Goal: Information Seeking & Learning: Learn about a topic

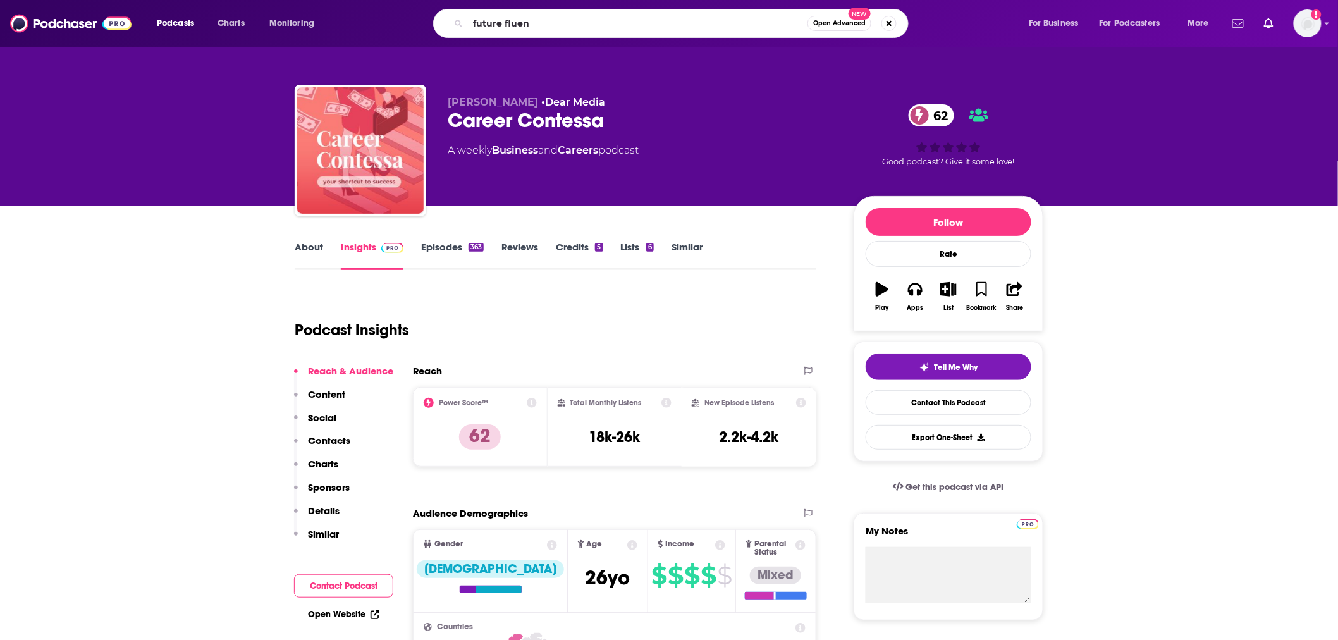
type input "future fluent"
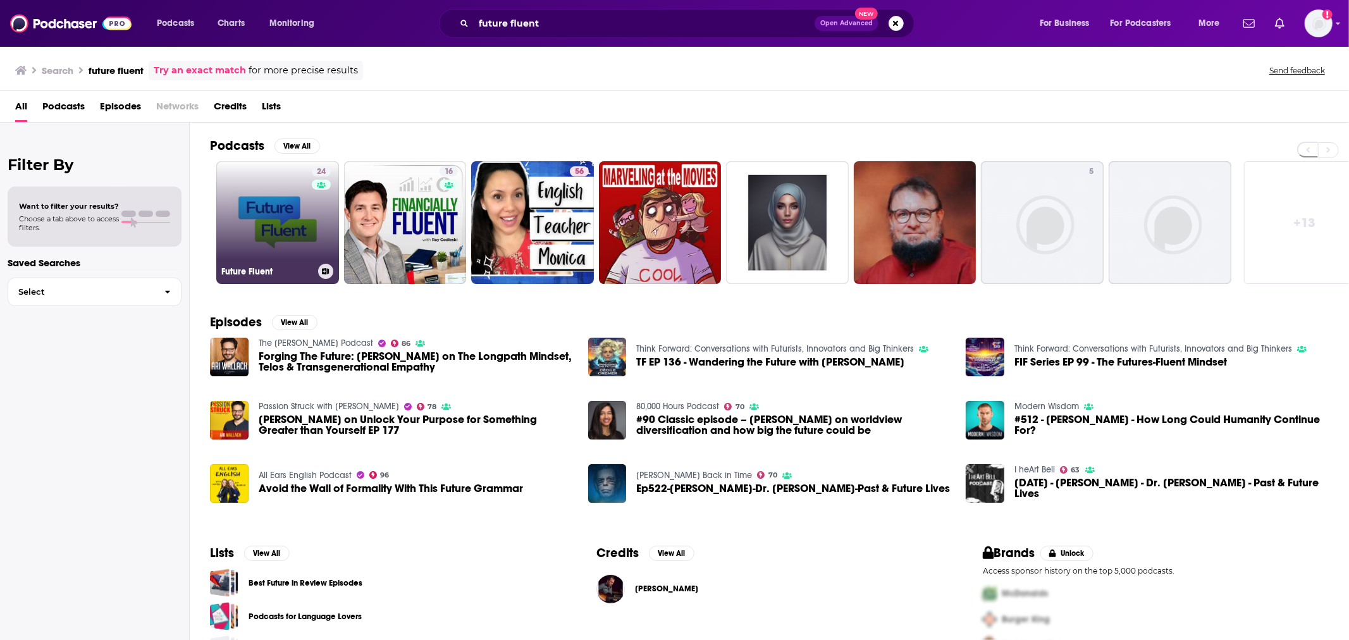
click at [233, 207] on link "24 Future Fluent" at bounding box center [277, 222] width 123 height 123
click at [295, 190] on link "24 Future Fluent" at bounding box center [277, 222] width 123 height 123
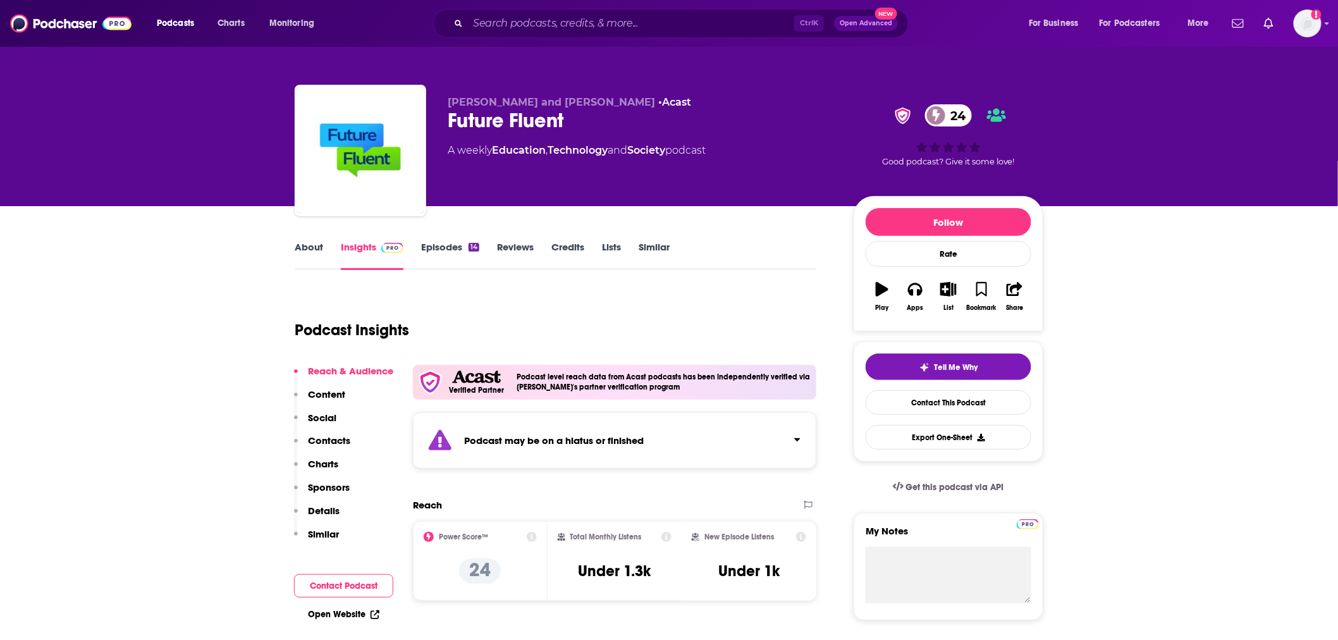
click at [791, 434] on button "Click to expand status details" at bounding box center [792, 437] width 16 height 18
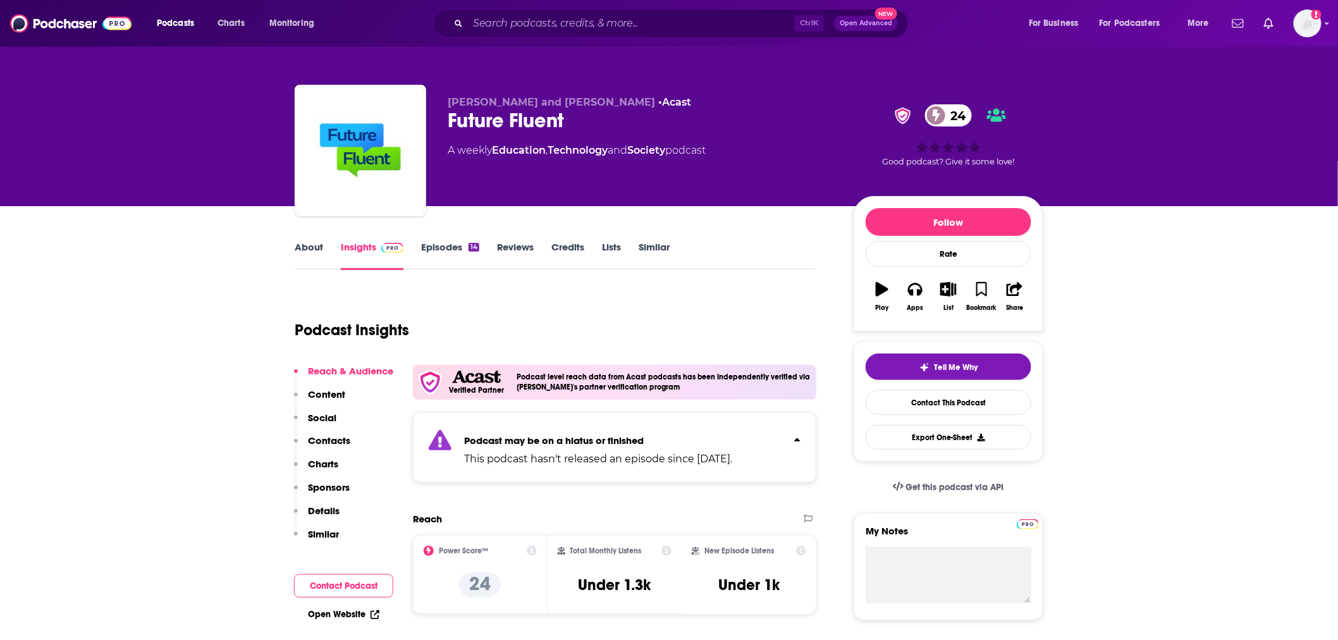
click at [732, 456] on p "This podcast hasn't released an episode since [DATE]." at bounding box center [598, 458] width 268 height 15
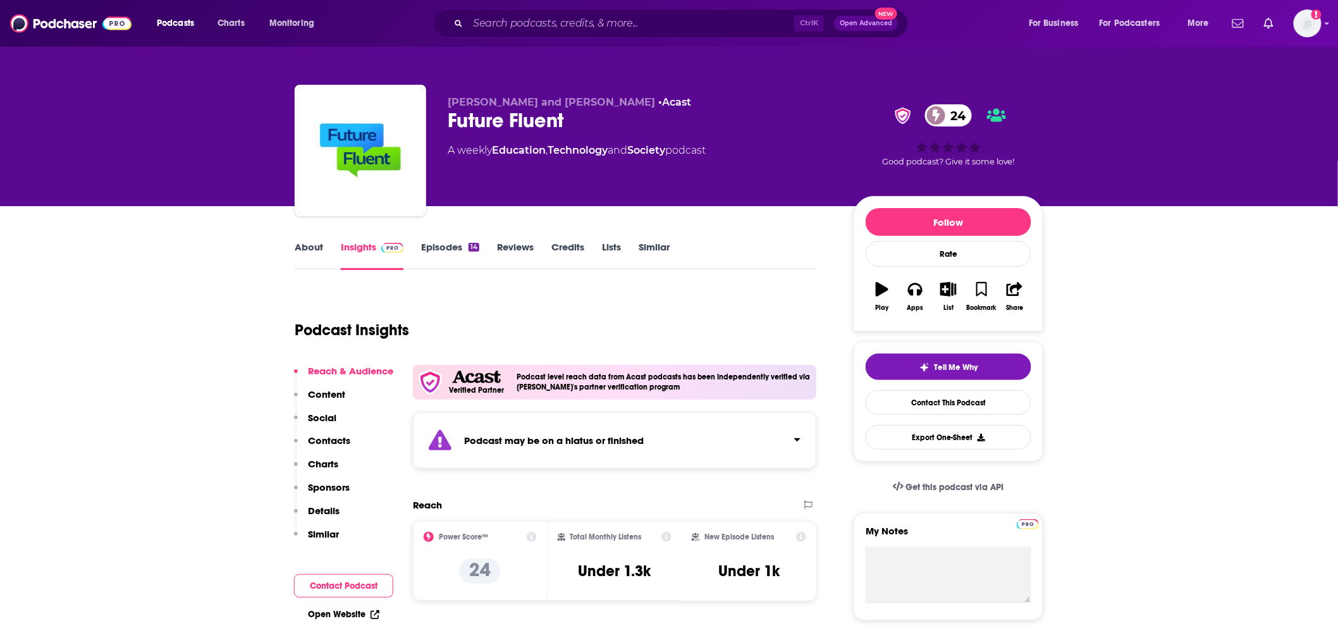
click at [456, 253] on link "Episodes 14" at bounding box center [450, 255] width 58 height 29
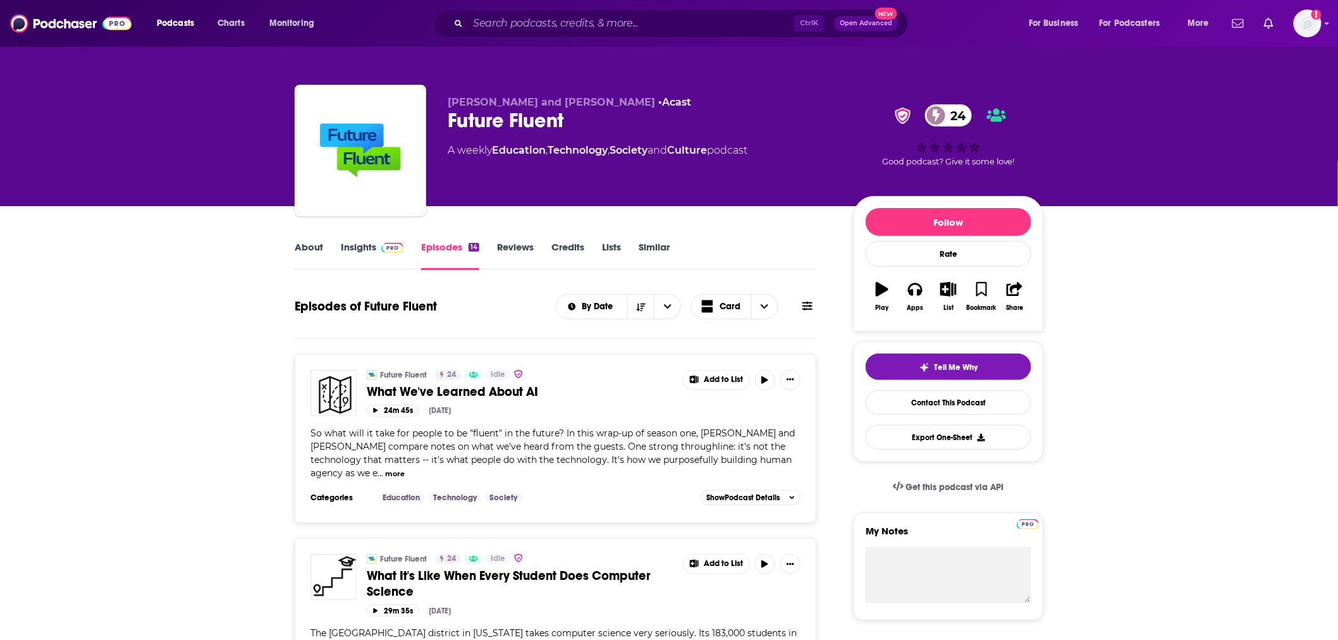
click at [365, 241] on link "Insights" at bounding box center [372, 255] width 63 height 29
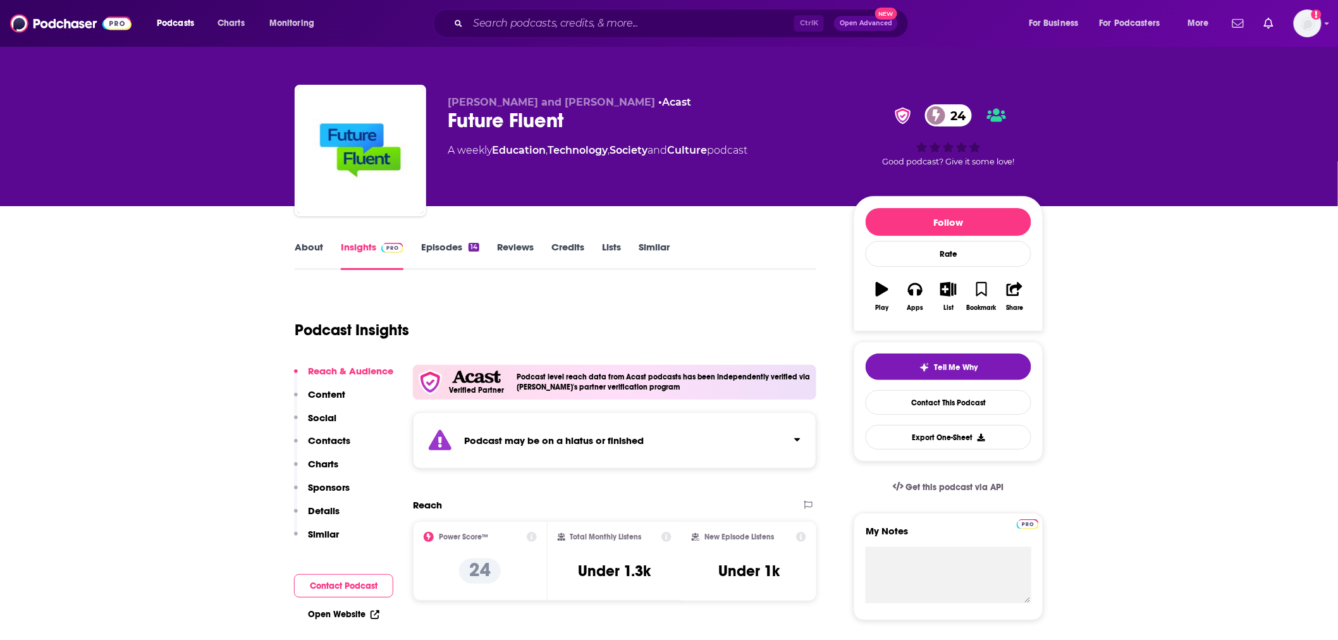
click at [463, 250] on link "Episodes 14" at bounding box center [450, 255] width 58 height 29
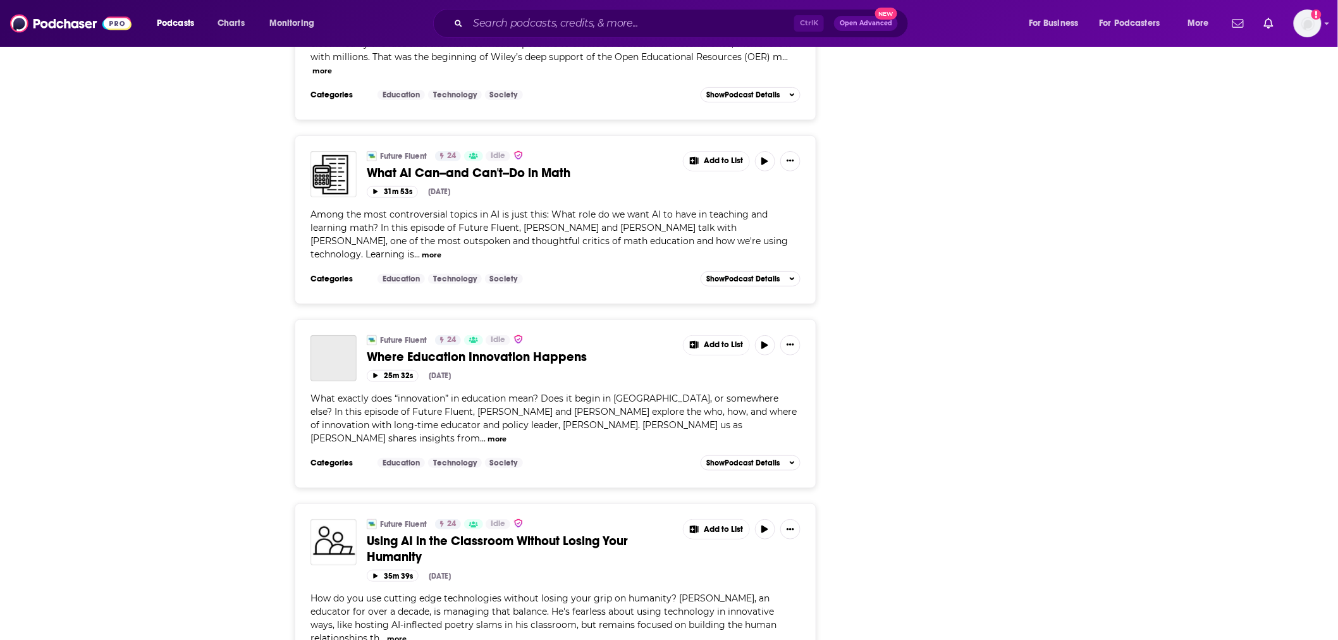
scroll to position [2233, 0]
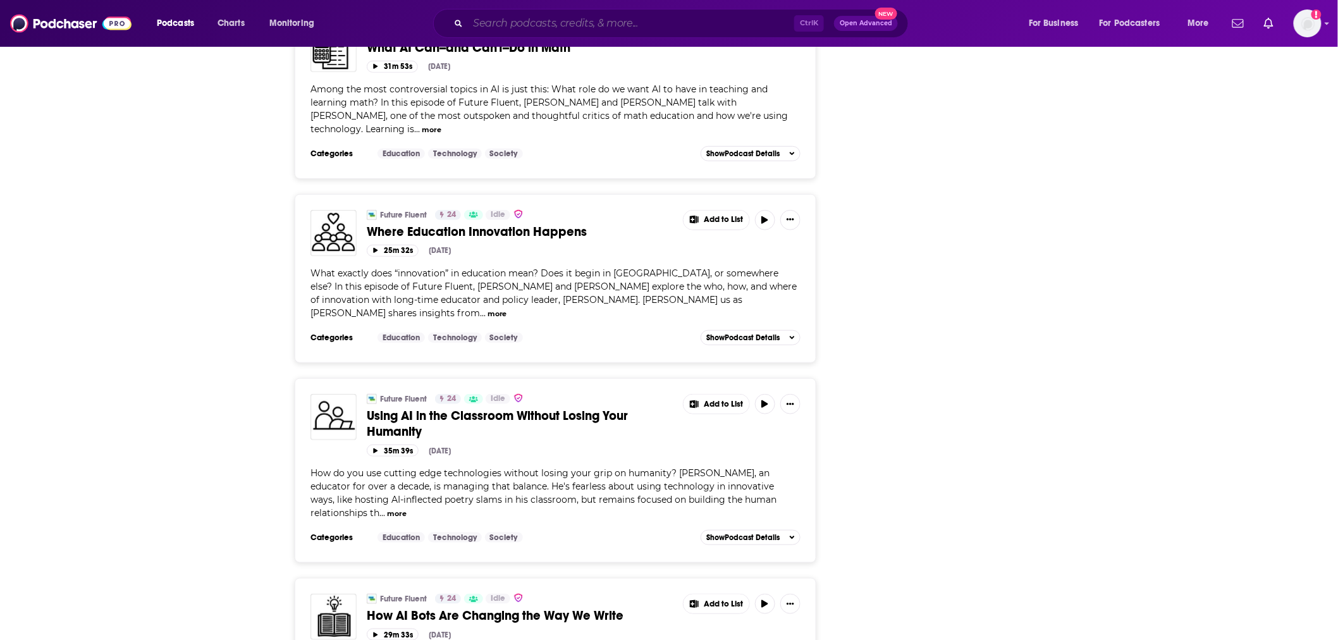
click at [532, 27] on input "Search podcasts, credits, & more..." at bounding box center [631, 23] width 326 height 20
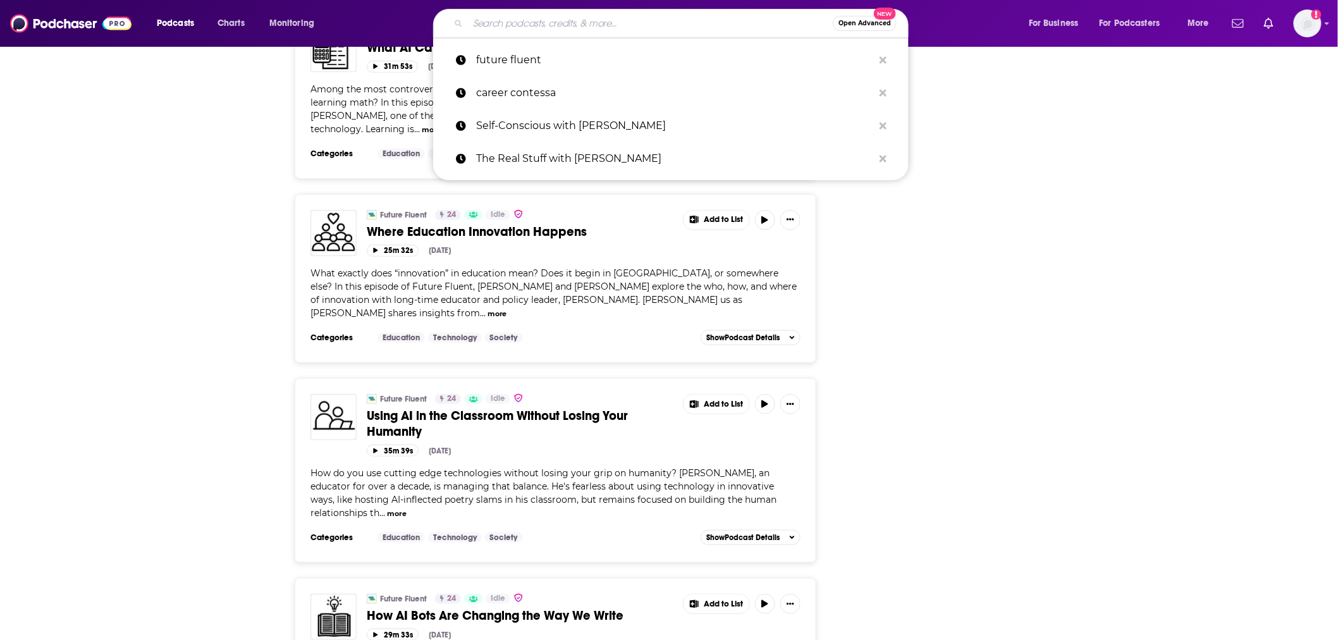
paste input "WORKING ON THE SECOND SEASON OF THE ORIGINAL PODCAST SERIES"
type input "WORKING ON THE SECOND SEASON OF THE ORIGINAL PODCAST SERIES"
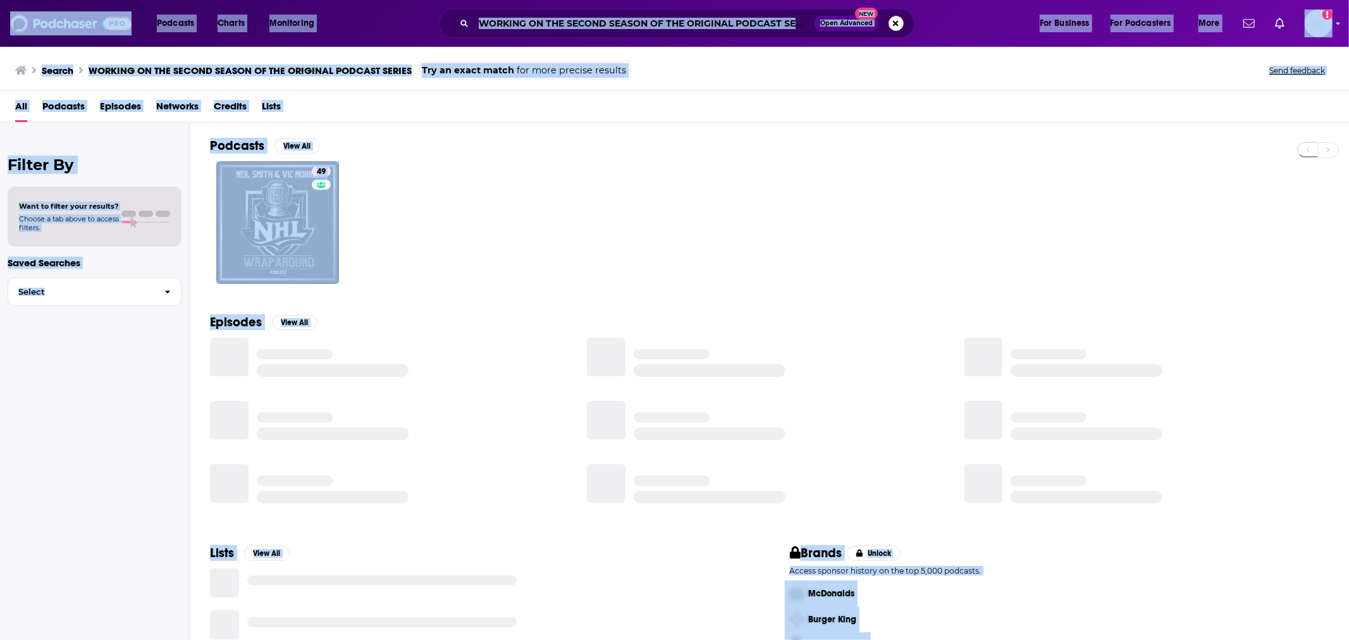
click at [533, 27] on input "WORKING ON THE SECOND SEASON OF THE ORIGINAL PODCAST SERIES" at bounding box center [644, 23] width 341 height 20
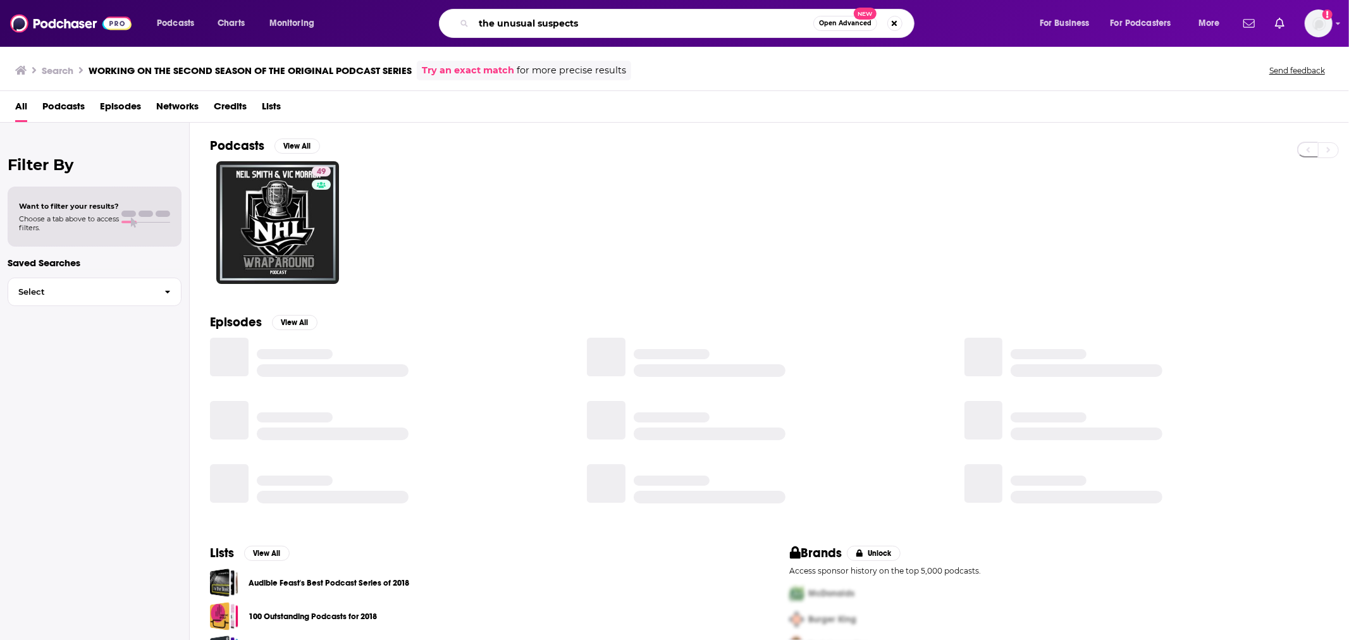
type input "the unusual suspects"
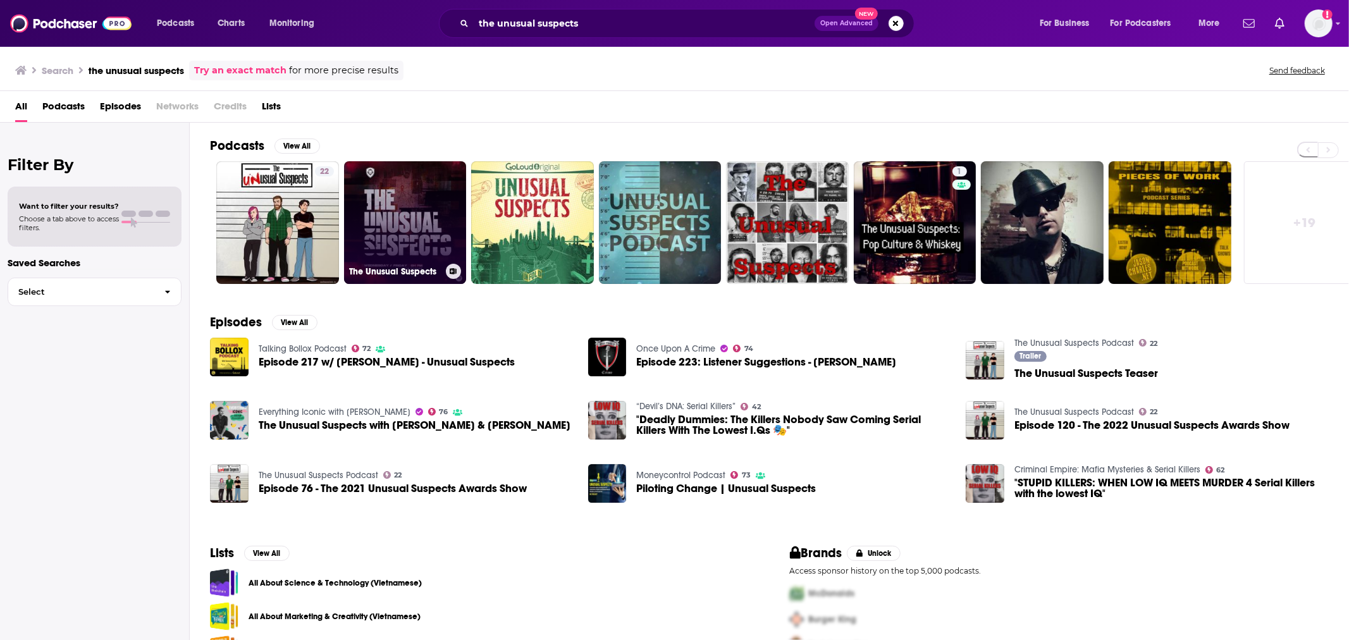
click at [414, 225] on link "The Unusual Suspects" at bounding box center [405, 222] width 123 height 123
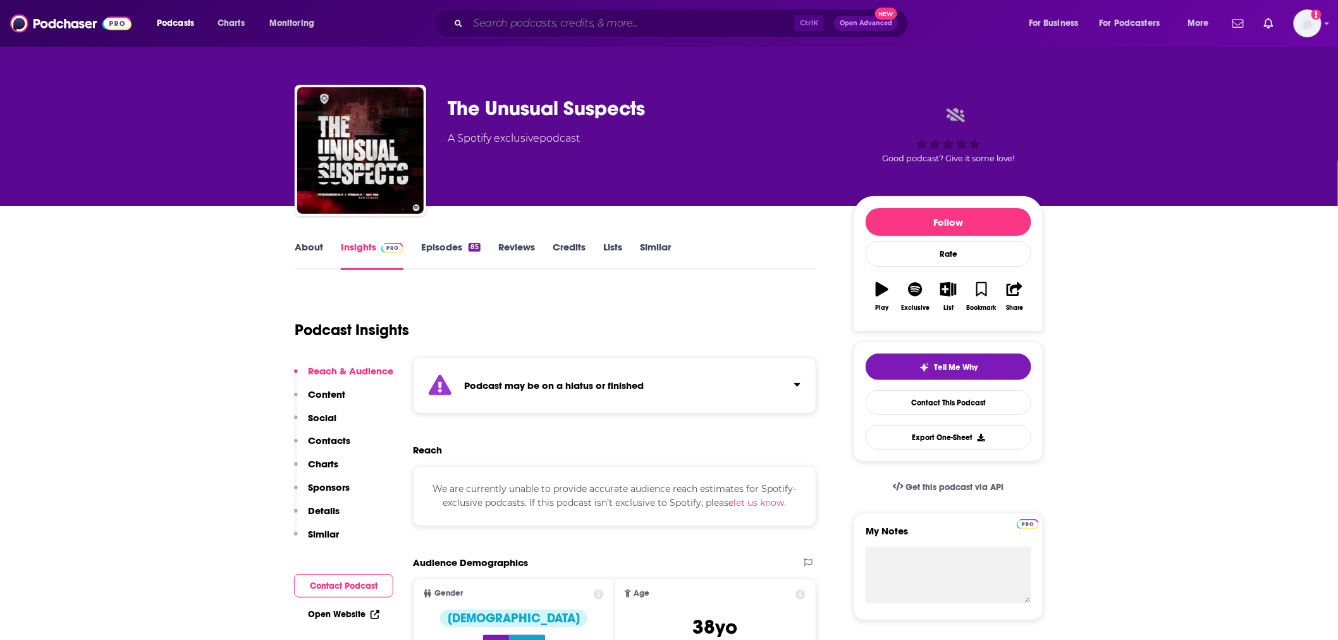
click at [649, 18] on input "Search podcasts, credits, & more..." at bounding box center [631, 23] width 326 height 20
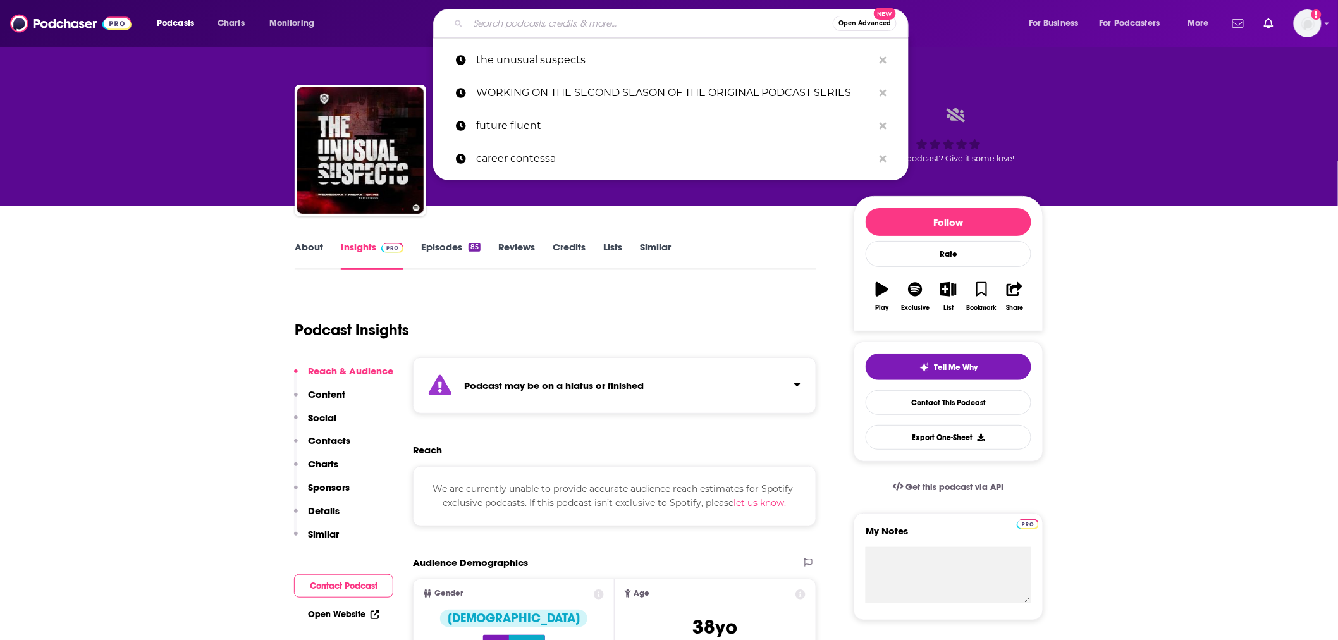
paste input "HE UNUSUAL SUSPECTS WITH [PERSON_NAME] AND [PERSON_NAME]"
type input "HE UNUSUAL SUSPECTS WITH [PERSON_NAME] AND [PERSON_NAME]"
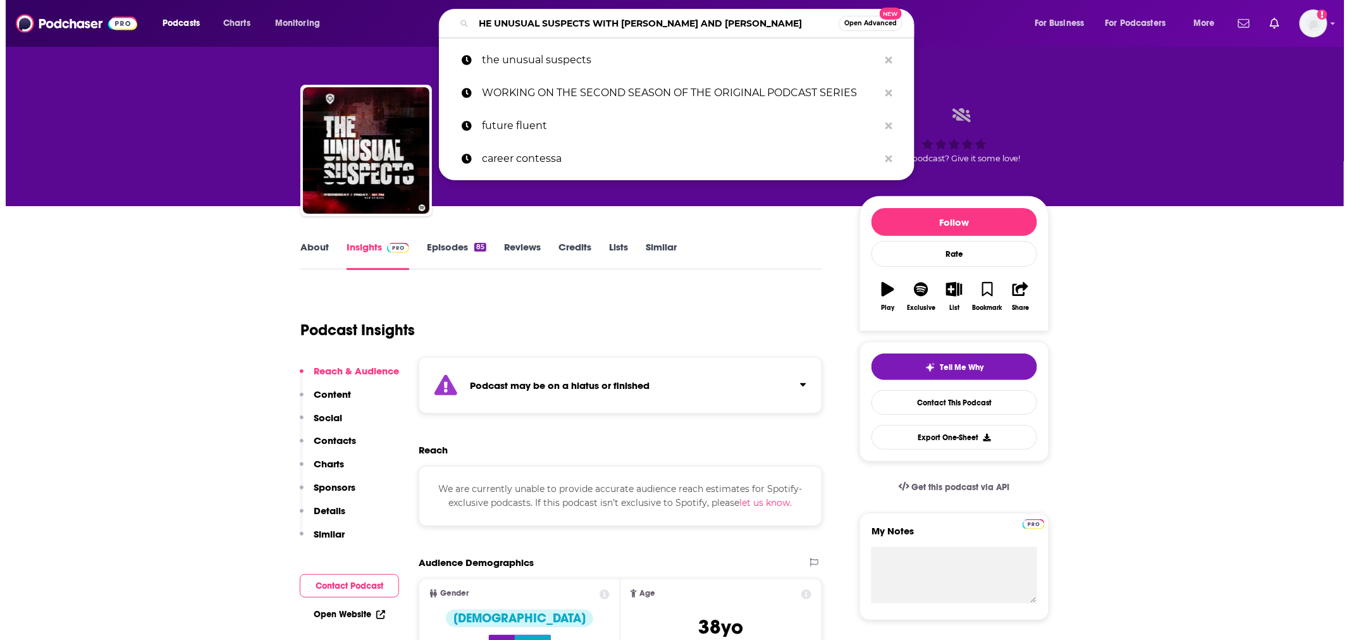
scroll to position [0, 13]
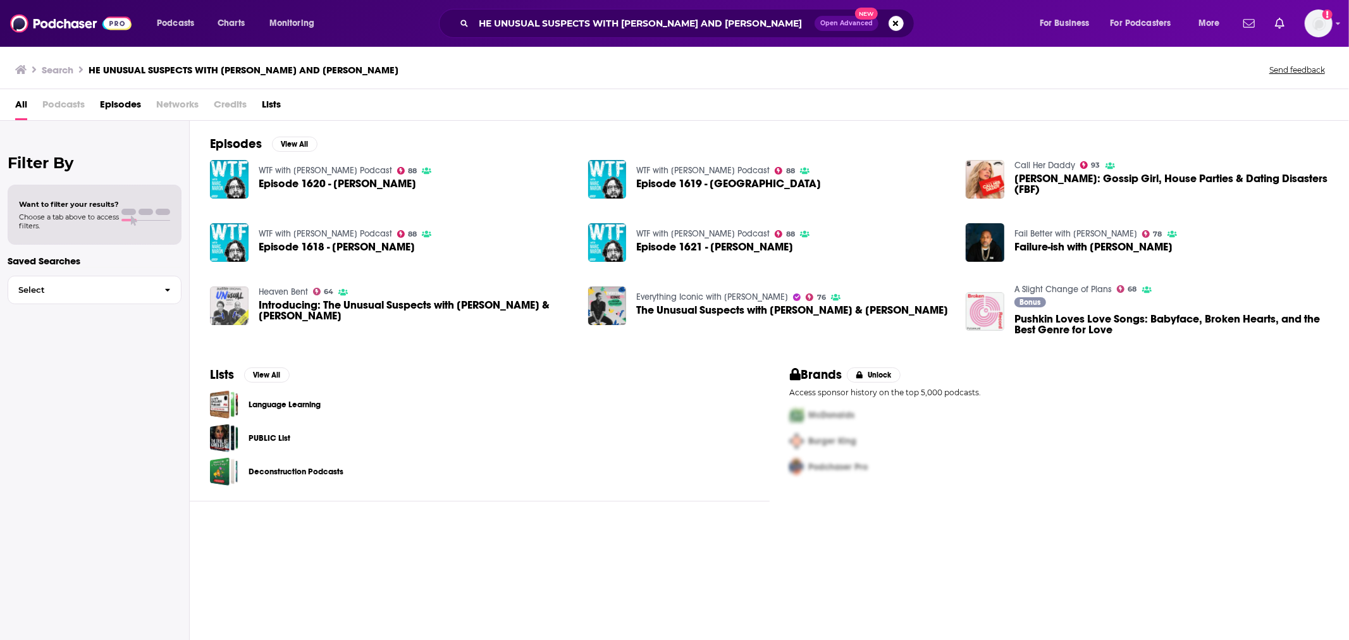
click at [237, 301] on img "Introducing: The Unusual Suspects with Kenya Barris & Malcolm Gladwell" at bounding box center [229, 305] width 39 height 39
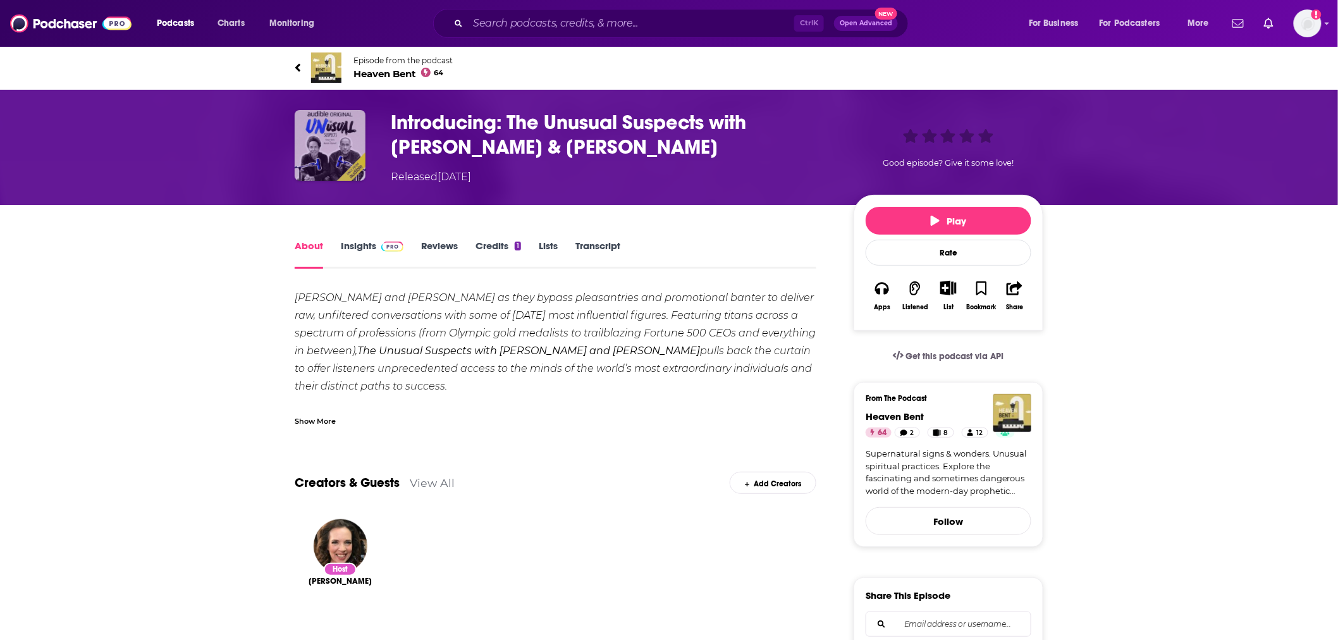
click at [323, 150] on img "Introducing: The Unusual Suspects with Kenya Barris & Malcolm Gladwell" at bounding box center [330, 145] width 71 height 71
click at [319, 137] on img "Introducing: The Unusual Suspects with Kenya Barris & Malcolm Gladwell" at bounding box center [330, 145] width 71 height 71
click at [606, 27] on input "Search podcasts, credits, & more..." at bounding box center [631, 23] width 326 height 20
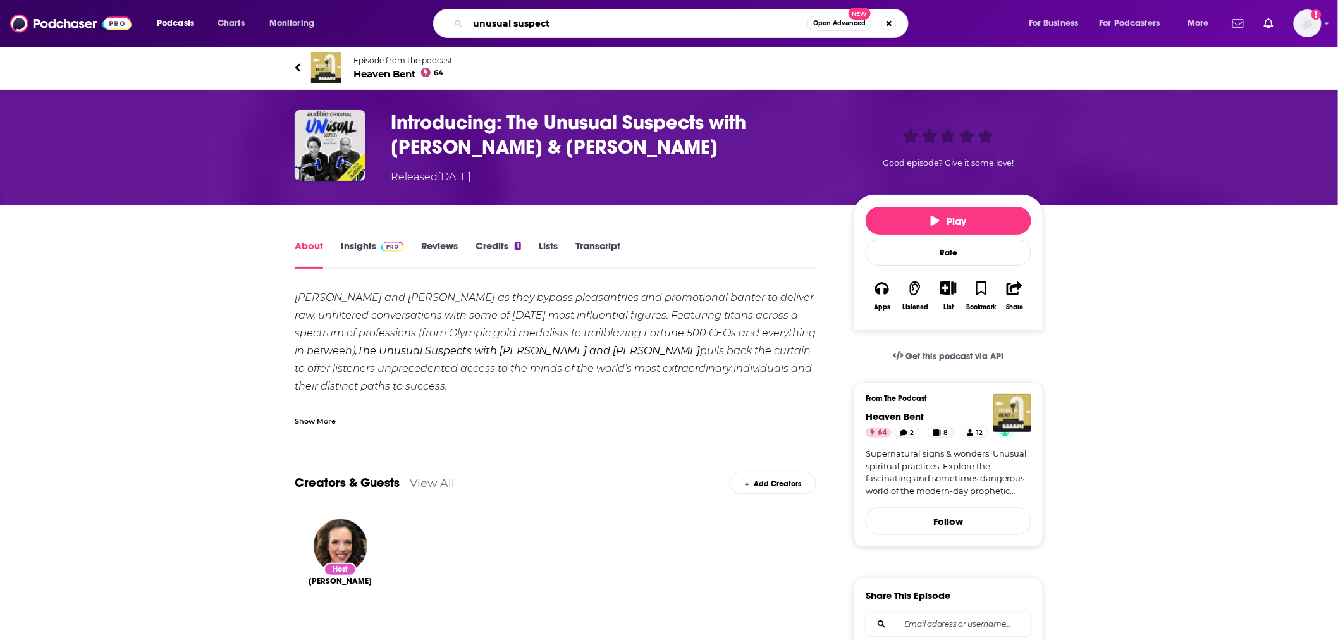
type input "unusual suspects"
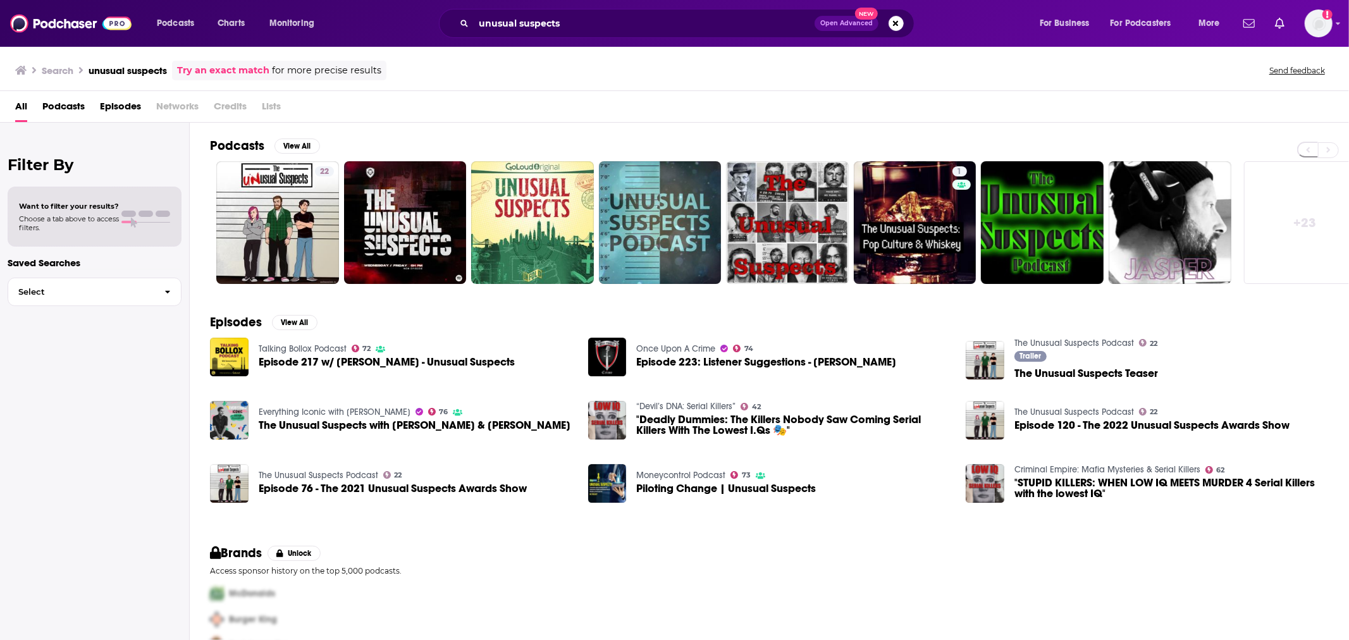
click at [71, 109] on span "Podcasts" at bounding box center [63, 109] width 42 height 26
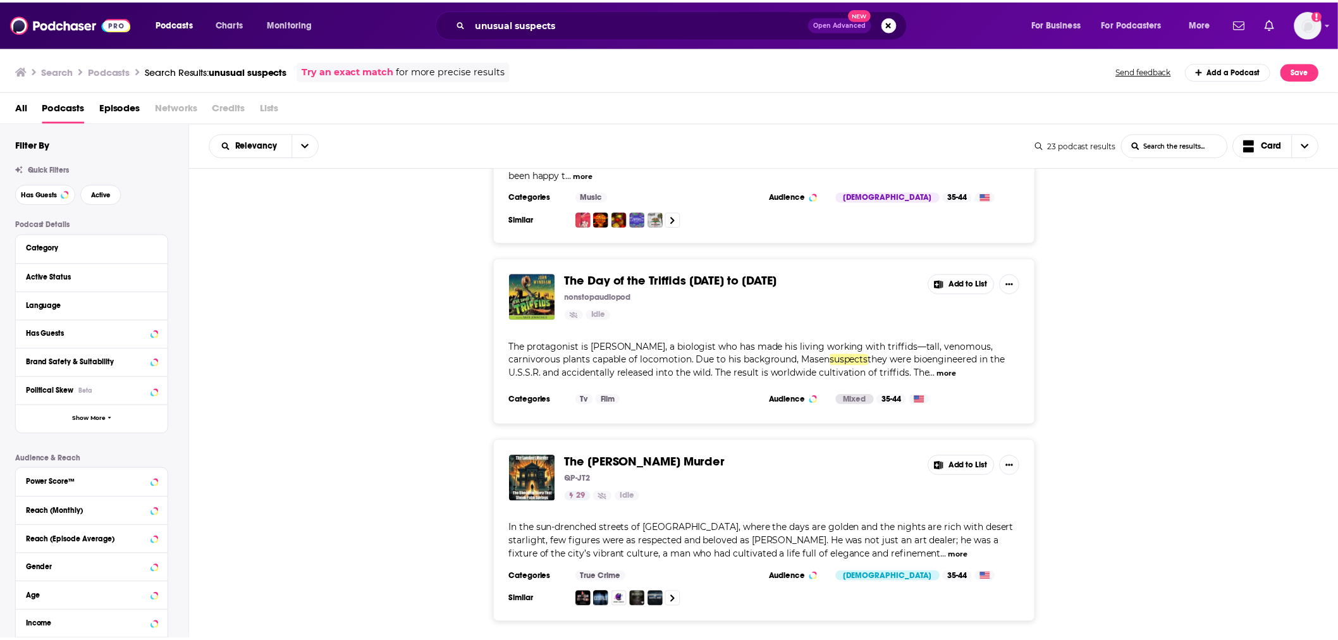
scroll to position [3478, 0]
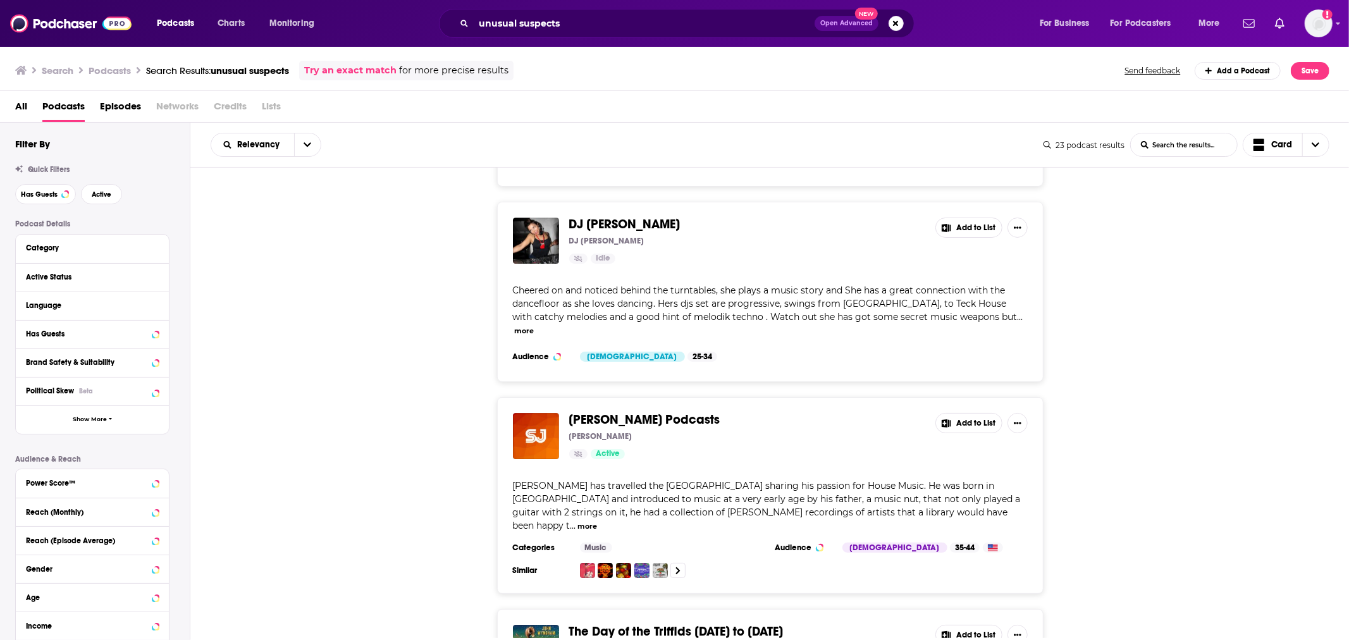
click at [526, 39] on div "Podcasts Charts Monitoring unusual suspects Open Advanced New For Business For …" at bounding box center [674, 23] width 1349 height 47
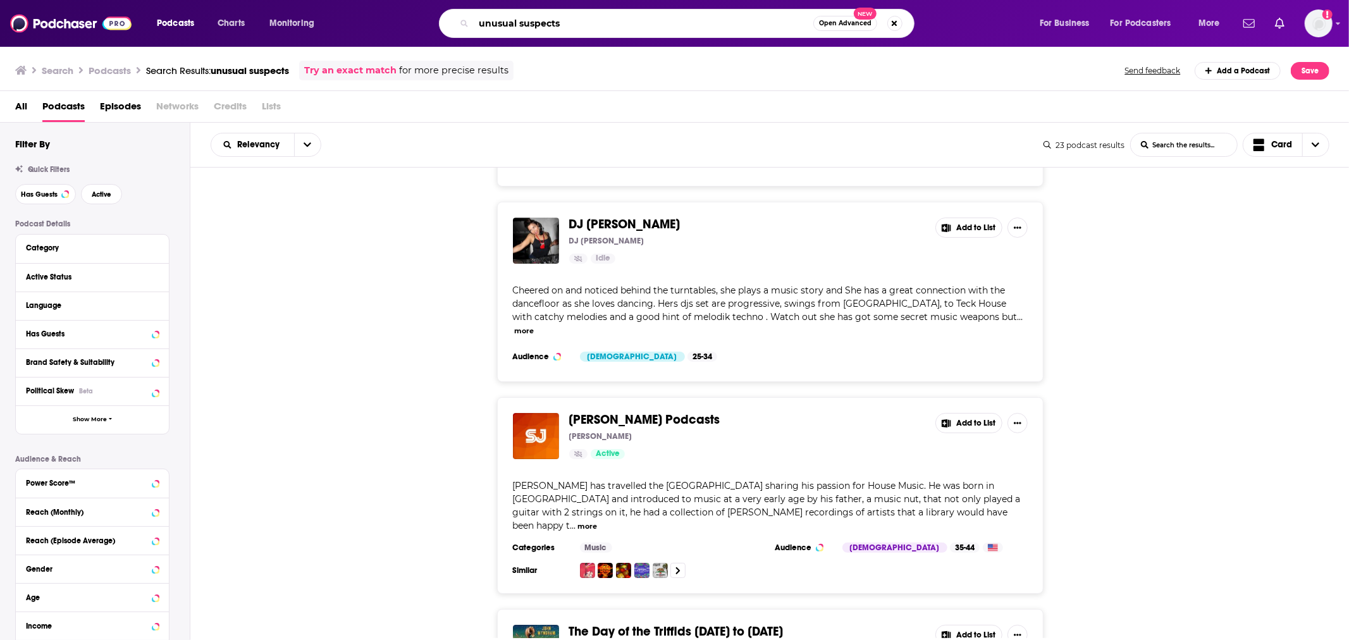
drag, startPoint x: 630, startPoint y: 24, endPoint x: 147, endPoint y: 8, distance: 484.0
click at [147, 8] on div "Podcasts Charts Monitoring unusual suspects Open Advanced New For Business For …" at bounding box center [674, 23] width 1349 height 47
paste input "The Unusual Suspects with [PERSON_NAME] and [PERSON_NAME]"
type input "The Unusual Suspects with [PERSON_NAME] and [PERSON_NAME]"
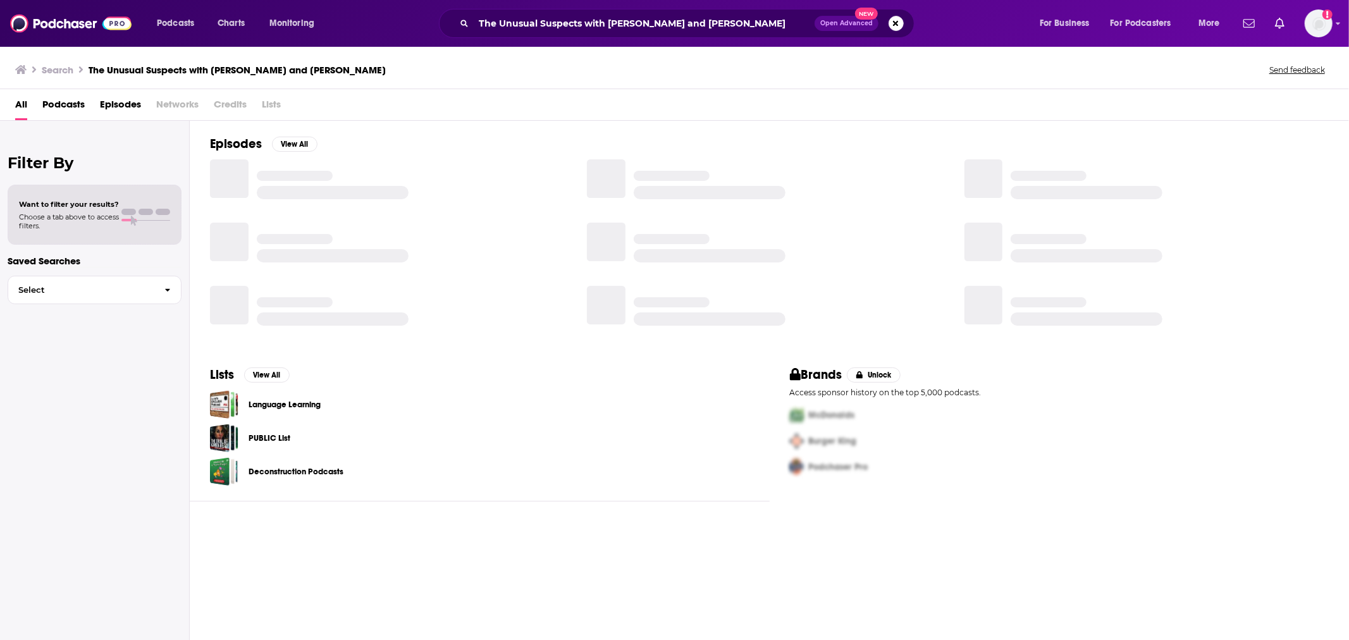
click at [81, 106] on span "Podcasts" at bounding box center [63, 107] width 42 height 26
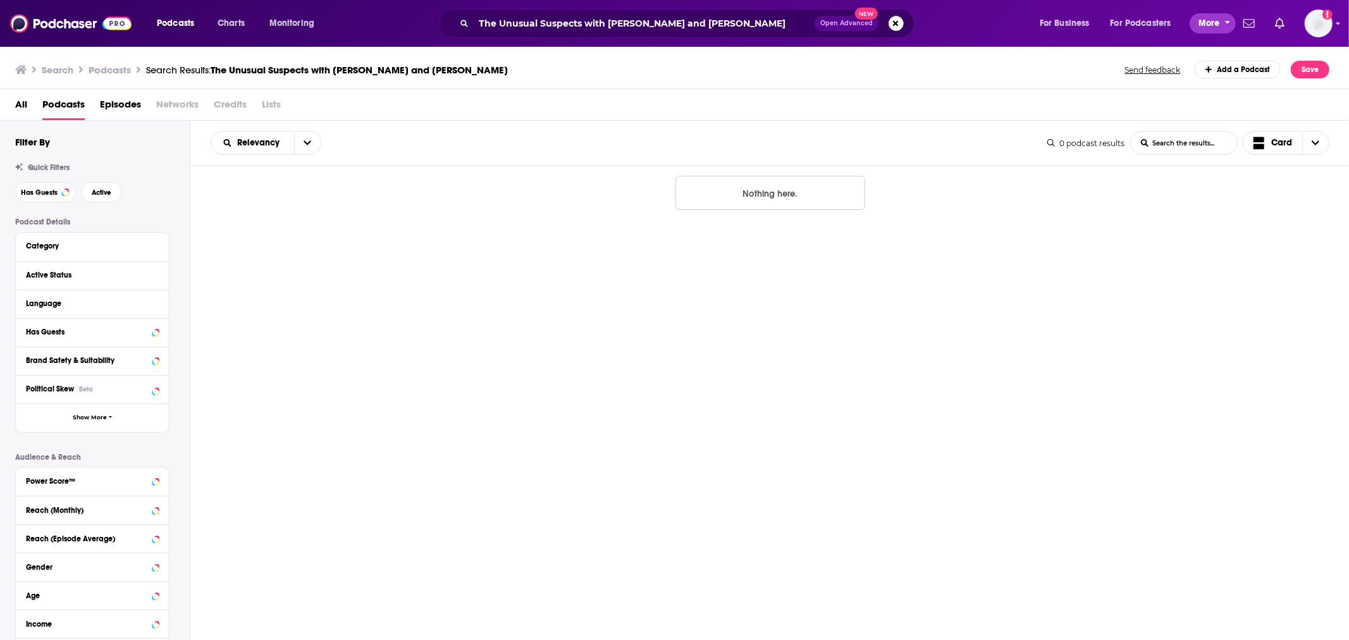
click at [1209, 20] on span "More" at bounding box center [1208, 24] width 21 height 18
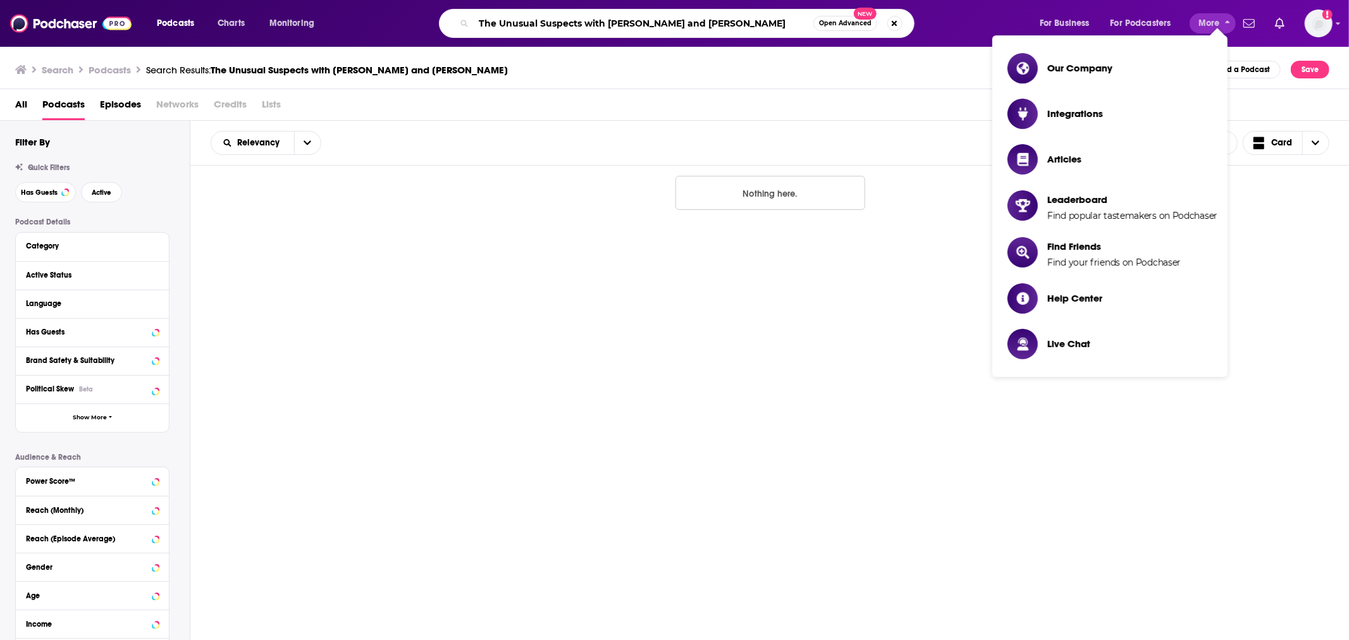
click at [679, 26] on input "The Unusual Suspects with [PERSON_NAME] and [PERSON_NAME]" at bounding box center [644, 23] width 340 height 20
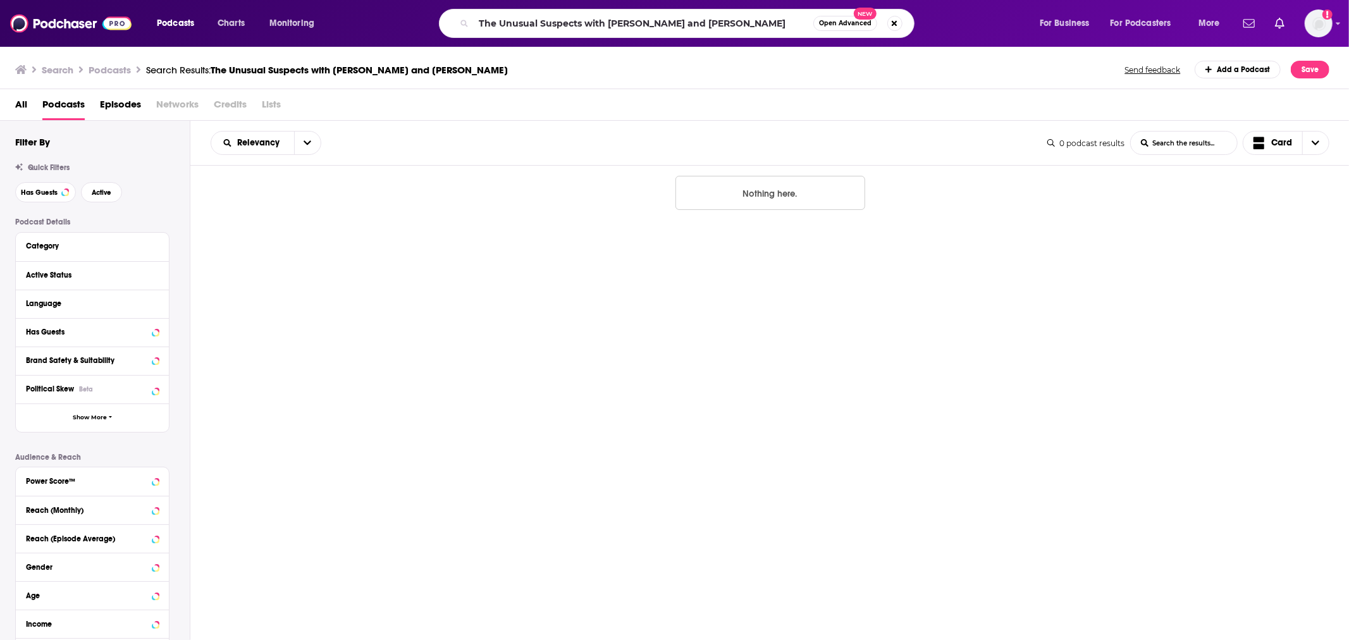
click at [855, 23] on span "Open Advanced" at bounding box center [845, 23] width 52 height 6
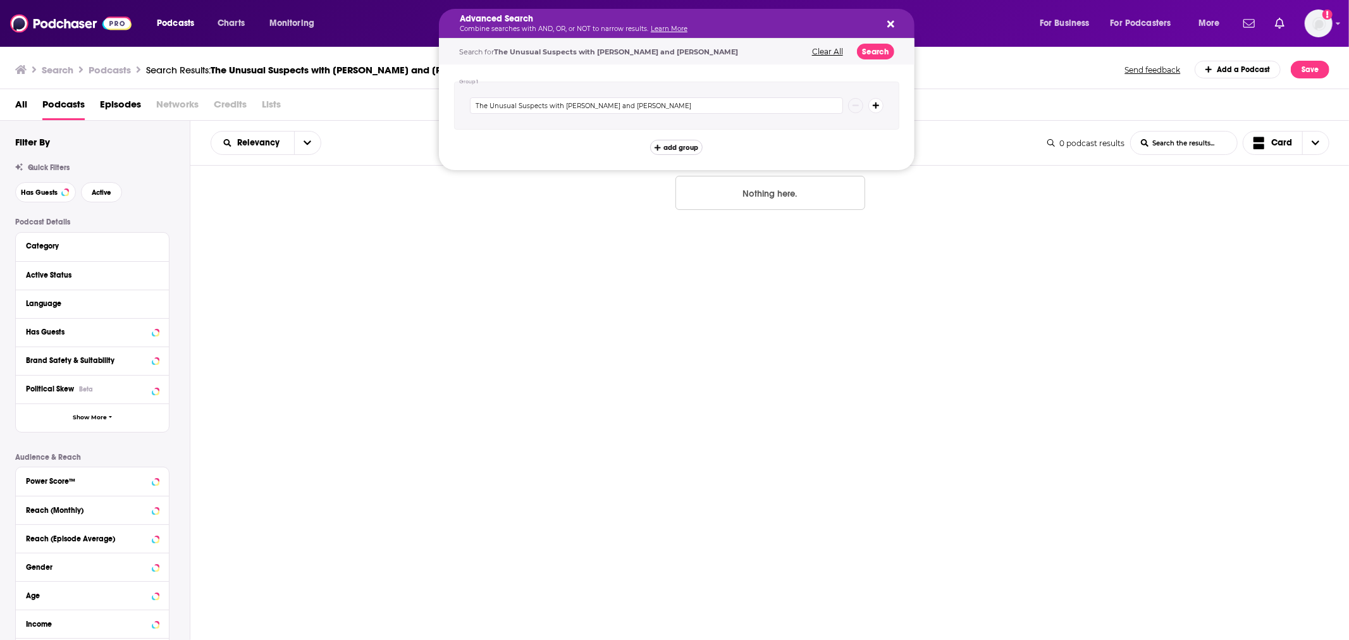
click at [683, 147] on span "add group" at bounding box center [680, 147] width 35 height 7
click at [874, 102] on icon "Search podcasts, credits, & more..." at bounding box center [876, 106] width 7 height 8
click at [890, 26] on icon "Search podcasts, credits, & more..." at bounding box center [890, 24] width 7 height 10
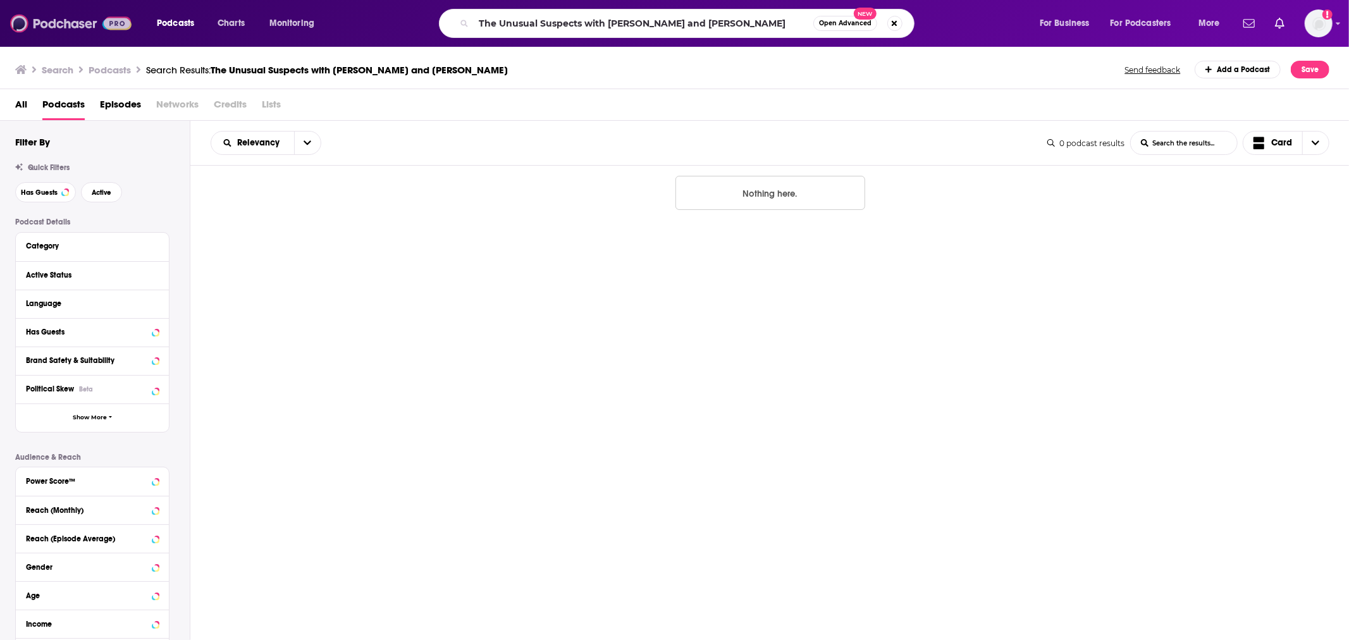
click at [66, 27] on img at bounding box center [70, 23] width 121 height 24
